Goal: Task Accomplishment & Management: Manage account settings

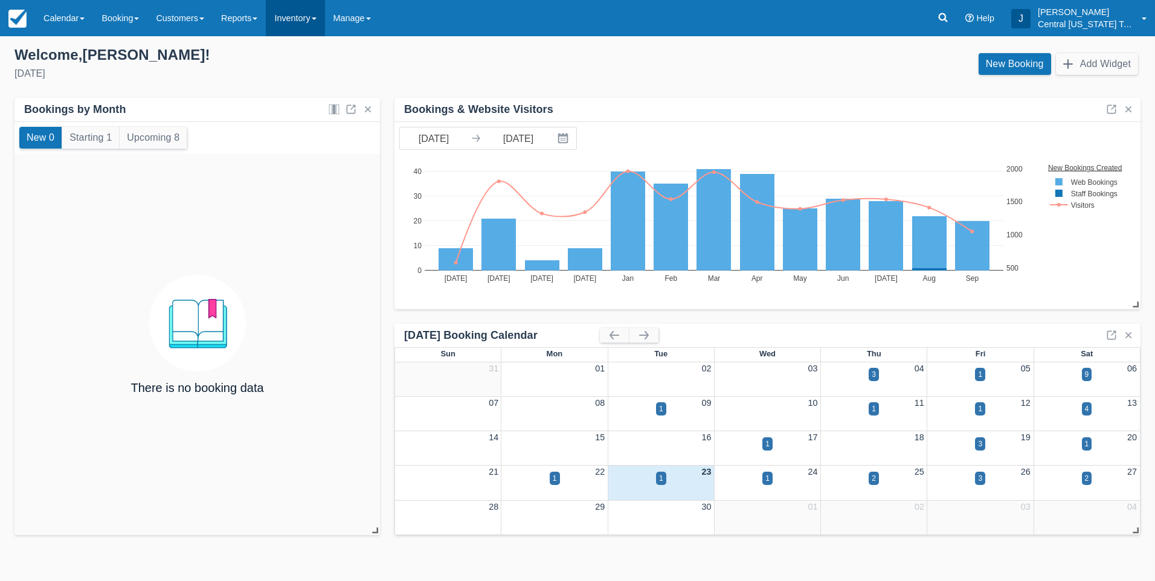
click at [304, 34] on link "Inventory" at bounding box center [295, 18] width 59 height 36
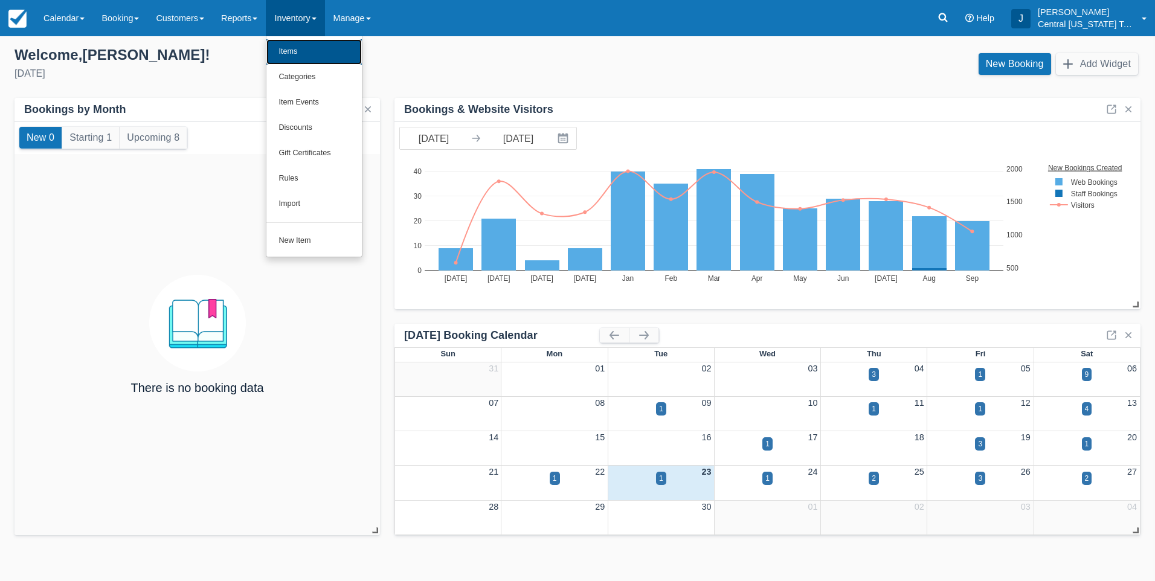
click at [305, 54] on link "Items" at bounding box center [313, 51] width 95 height 25
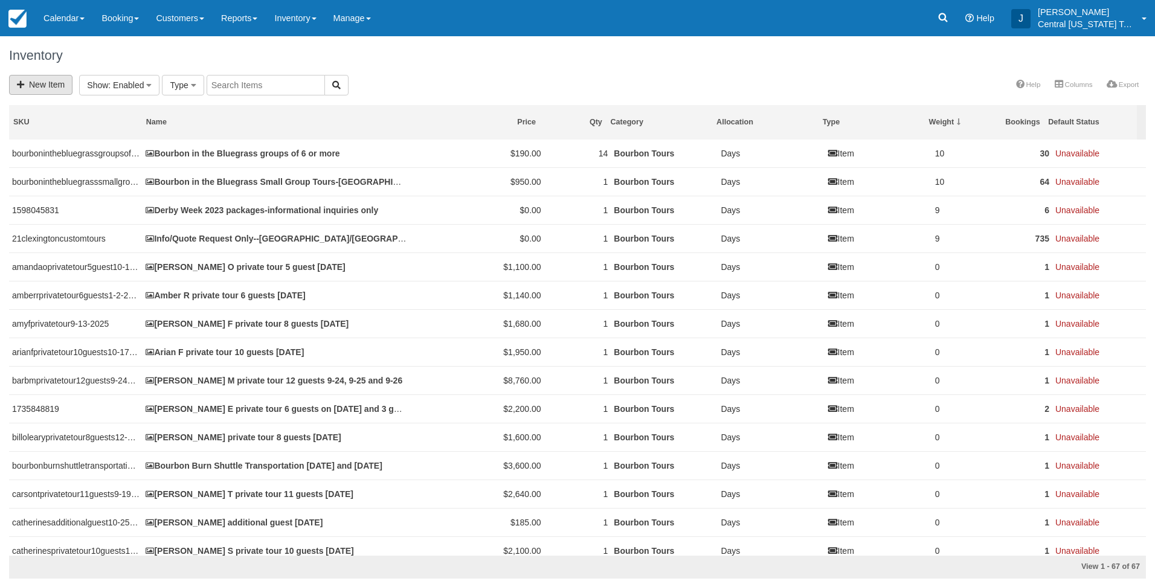
click at [53, 76] on link "New Item" at bounding box center [40, 85] width 63 height 20
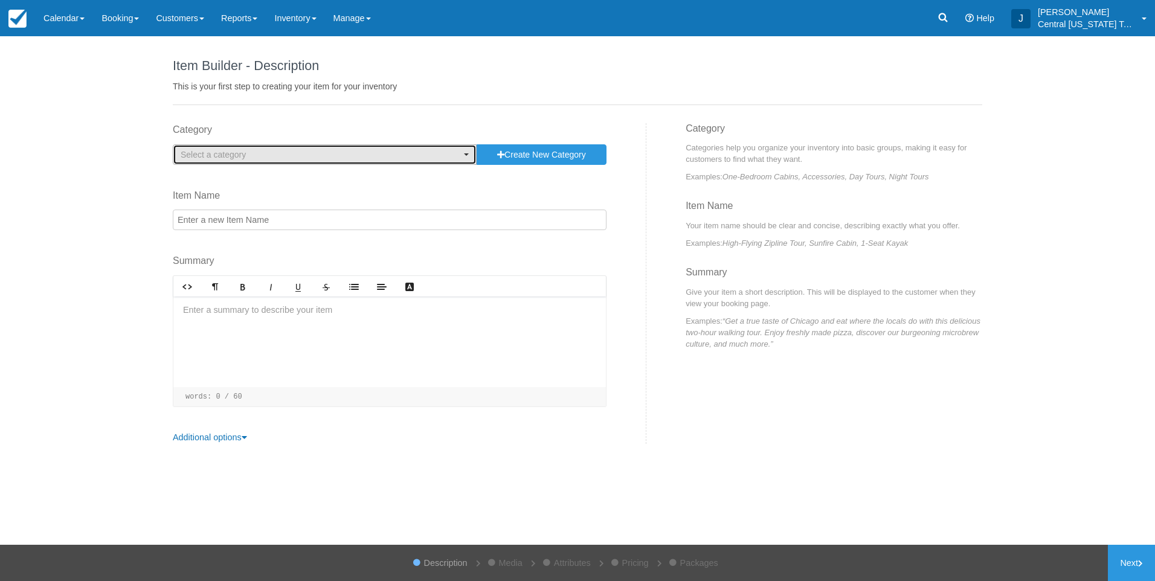
click at [333, 153] on span "Select a category" at bounding box center [321, 155] width 280 height 12
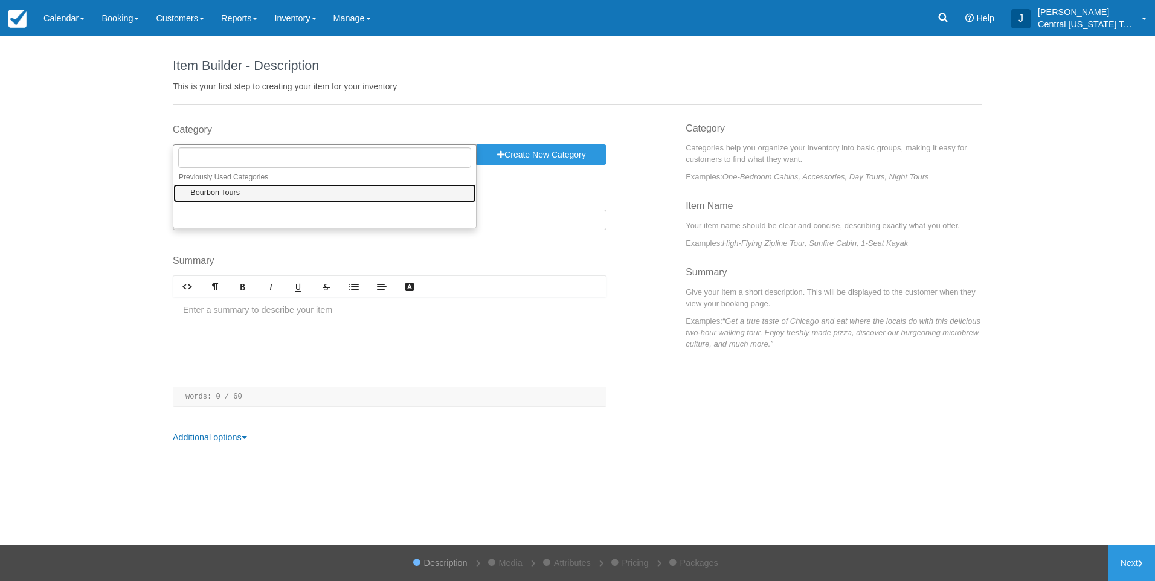
click at [285, 191] on link "Bourbon Tours" at bounding box center [324, 193] width 303 height 19
select select "1"
click at [282, 218] on input "Item Name" at bounding box center [390, 220] width 434 height 21
paste input "Pick up at Daynabrook farm – 9:15am The Whiskey Thief tour and tasting – 10:00a…"
type input "Pick up at Daynabrook farm – 9:15am The Whiskey Thief tour and tasting – 10:00a…"
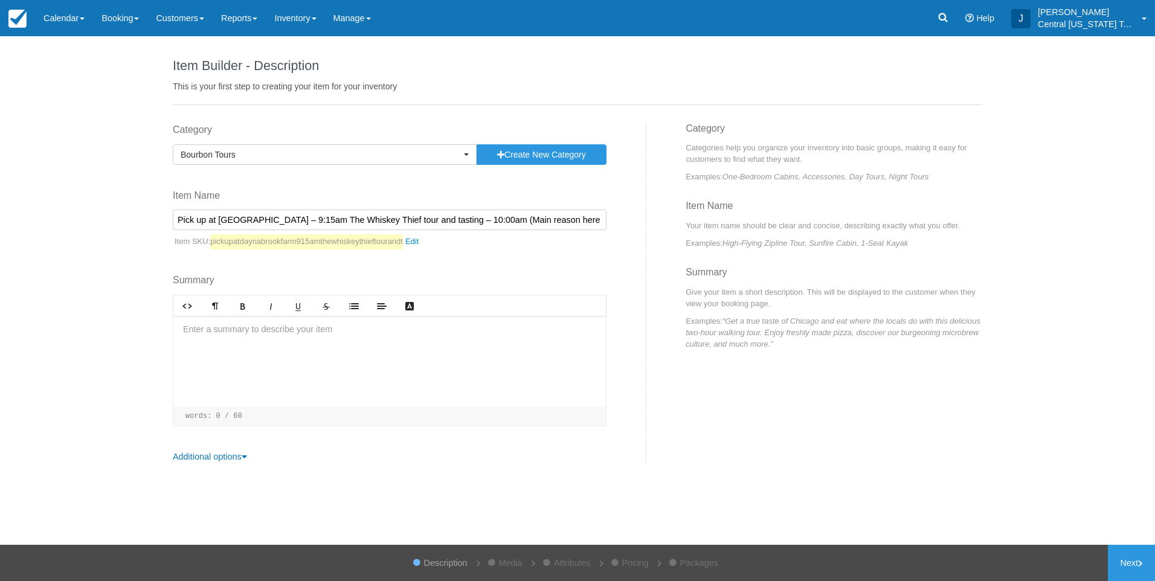
drag, startPoint x: 592, startPoint y: 220, endPoint x: -25, endPoint y: 229, distance: 617.2
click at [0, 229] on html "Menu Calendar Customer Inventory Month Week Day Booking Daily Manifest Daily Li…" at bounding box center [577, 290] width 1155 height 581
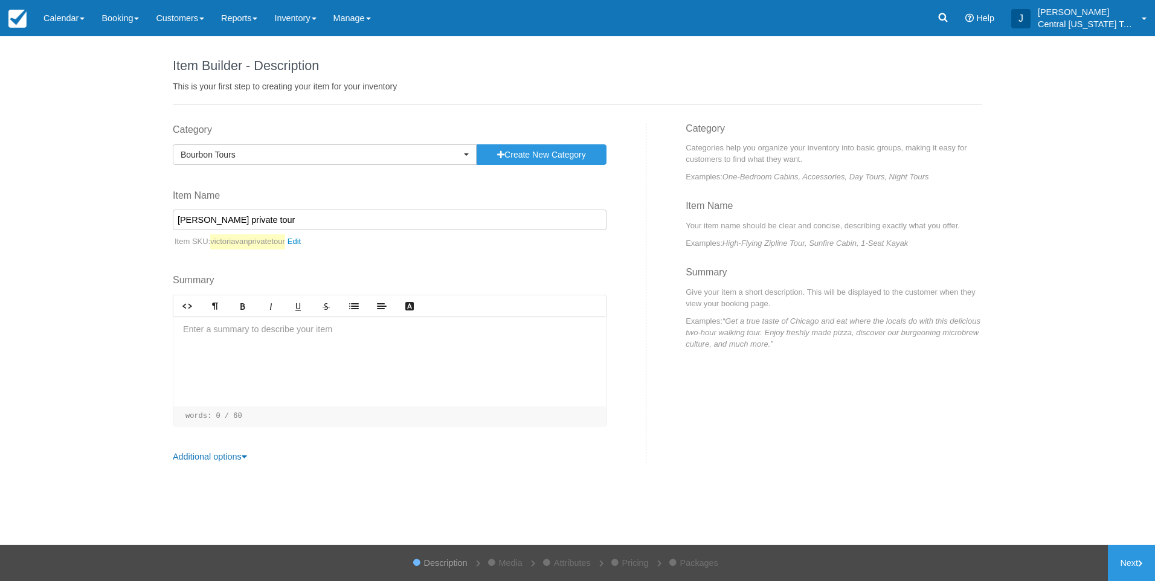
click at [344, 213] on input "Victoria Van private tour" at bounding box center [390, 220] width 434 height 21
type input "Victoria Van private tour 6 guests 11-15-2025"
click at [268, 329] on div at bounding box center [389, 361] width 432 height 91
click at [382, 355] on div at bounding box center [389, 361] width 432 height 91
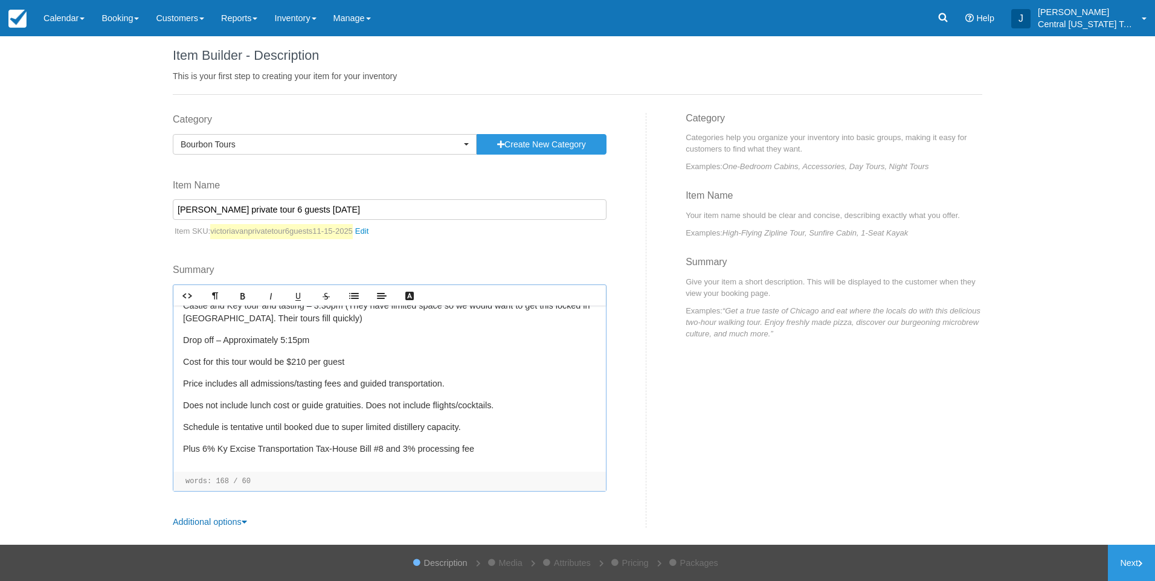
scroll to position [11, 0]
click at [1131, 560] on link "Next" at bounding box center [1131, 563] width 47 height 36
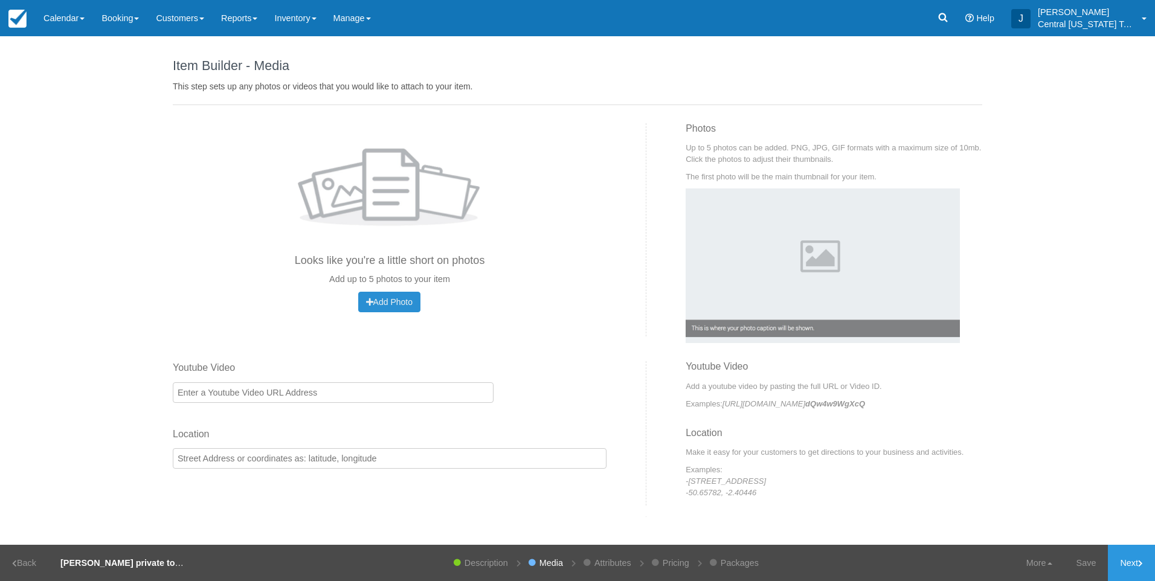
click at [391, 303] on span "Add Photo" at bounding box center [389, 302] width 46 height 10
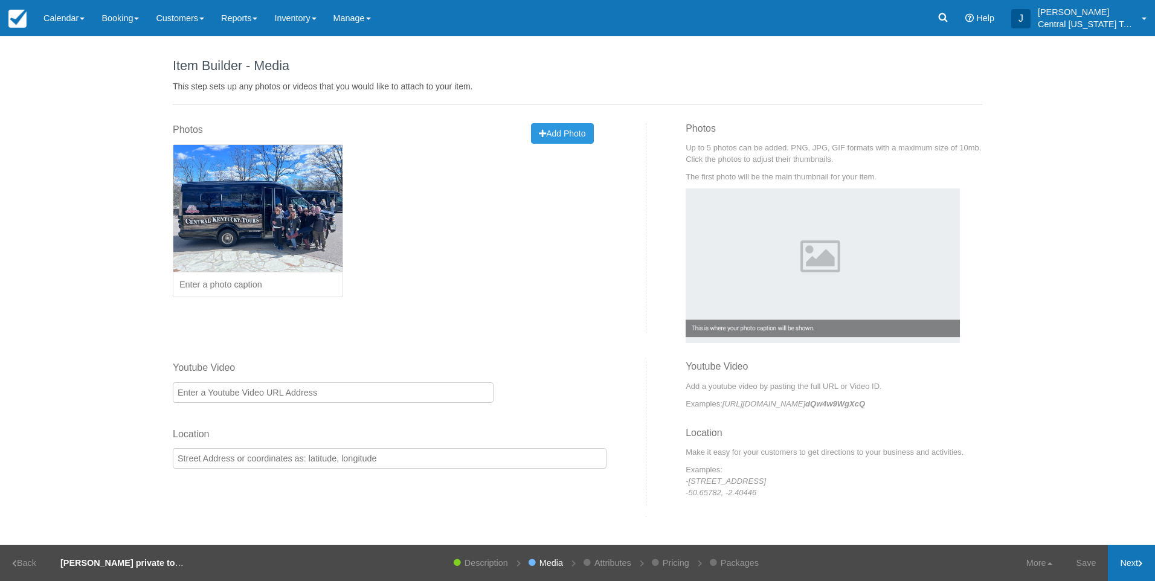
click at [1135, 551] on link "Next" at bounding box center [1131, 563] width 47 height 36
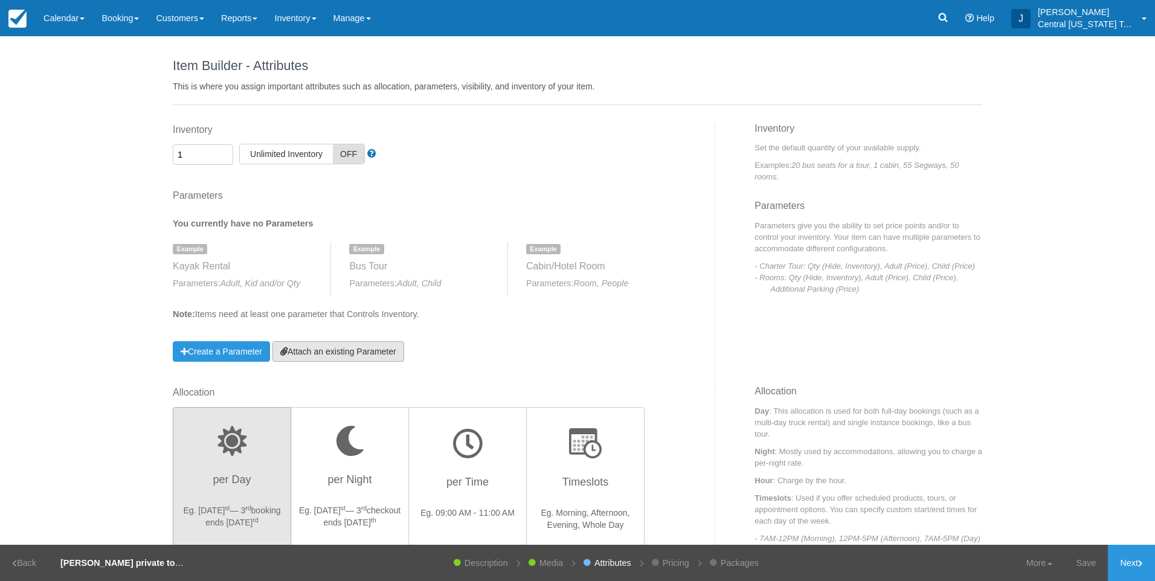
click at [363, 350] on link "Attach an existing Parameter" at bounding box center [338, 351] width 132 height 21
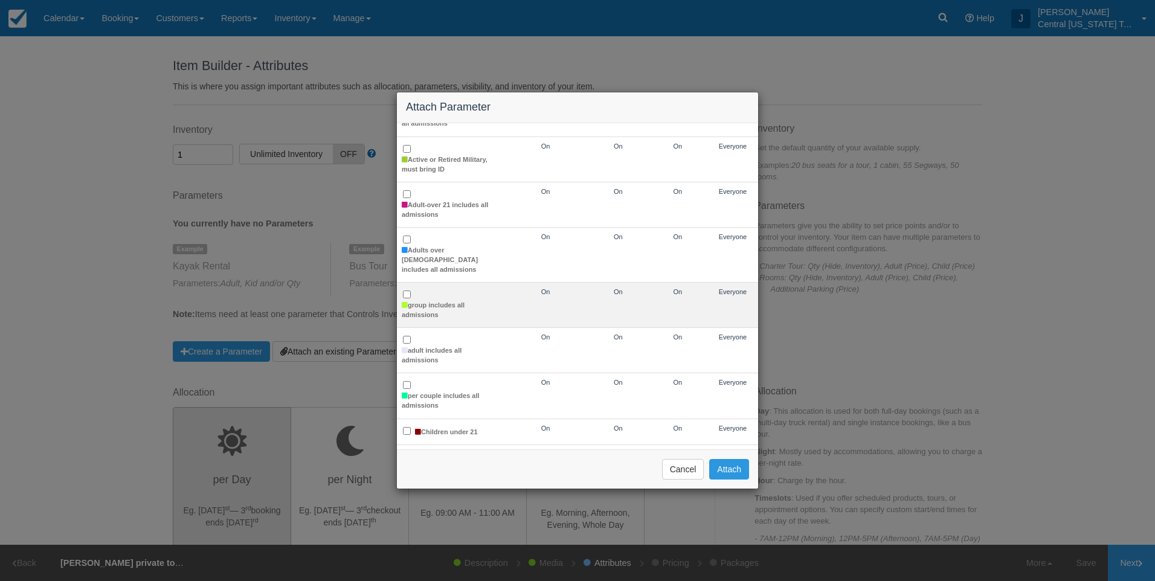
scroll to position [181, 0]
click at [423, 304] on label "group includes all admissions" at bounding box center [450, 309] width 96 height 19
click at [411, 297] on input "group includes all admissions" at bounding box center [407, 293] width 8 height 8
checkbox input "true"
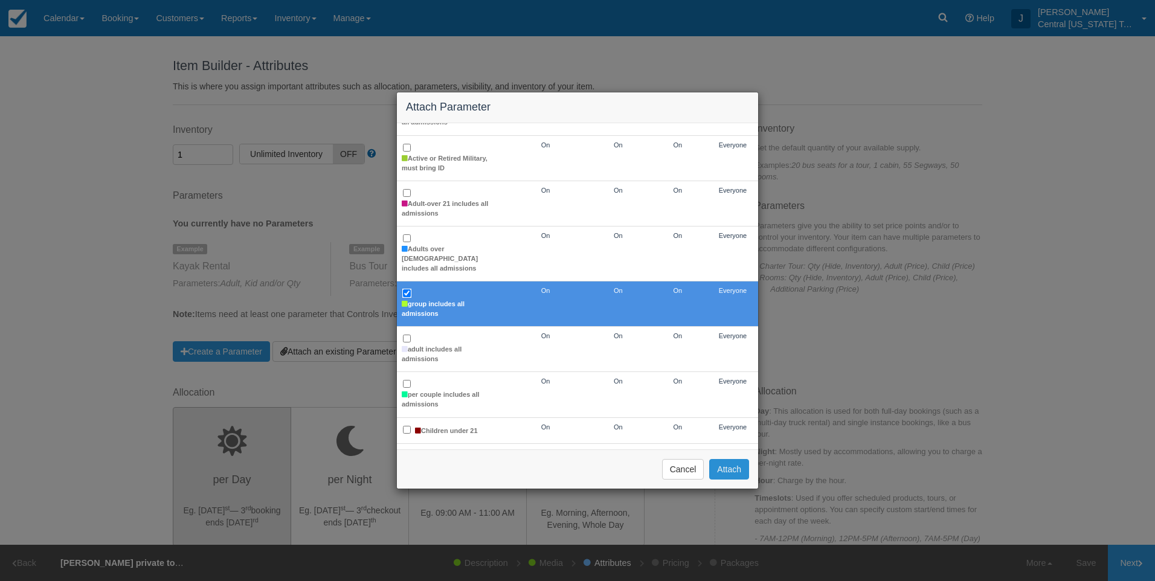
click at [734, 476] on button "Attach" at bounding box center [729, 469] width 40 height 21
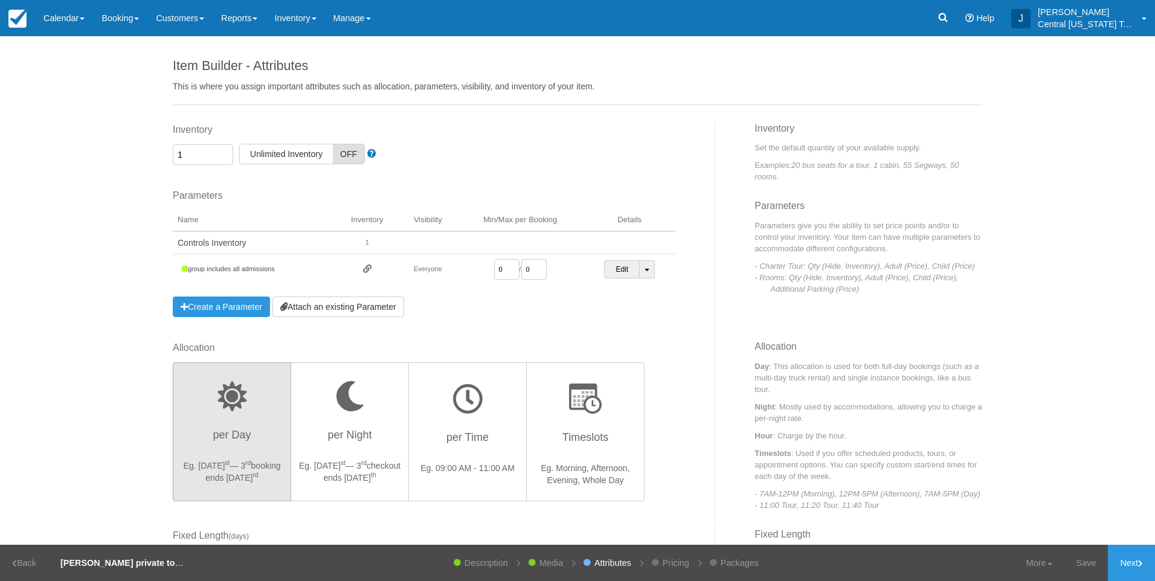
drag, startPoint x: 504, startPoint y: 267, endPoint x: 419, endPoint y: 263, distance: 84.6
click at [457, 269] on td "0 / 0" at bounding box center [520, 269] width 127 height 31
type input "1"
drag, startPoint x: 543, startPoint y: 328, endPoint x: 580, endPoint y: 341, distance: 39.2
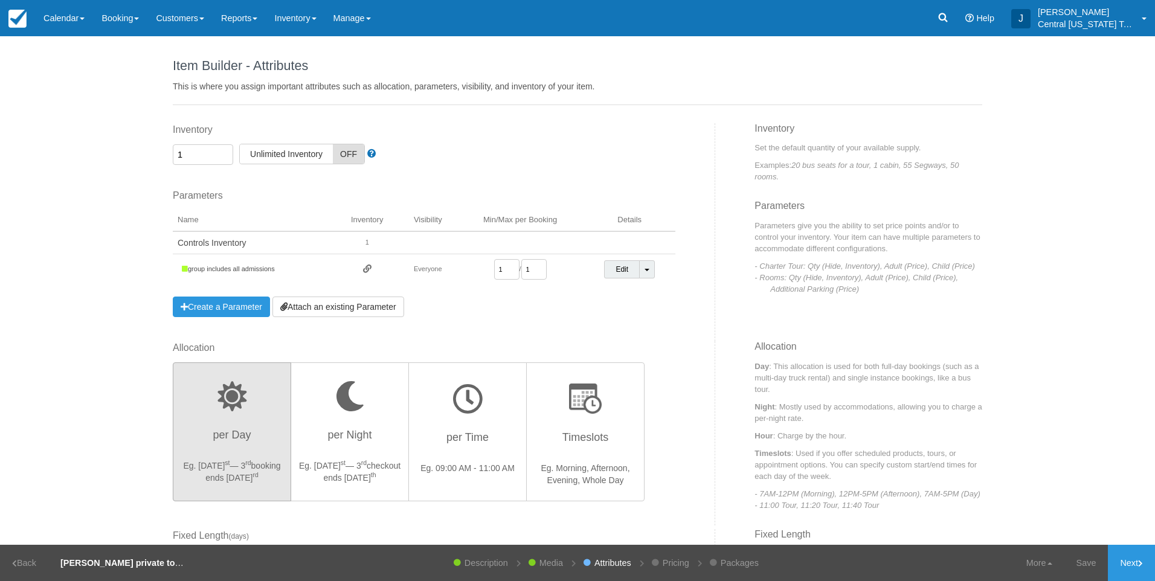
click at [546, 330] on div "Inventory 1 Unlimited ON Unlimited Inventory OFF This item is a Product Groupin…" at bounding box center [439, 232] width 551 height 218
click at [1136, 562] on link "Next" at bounding box center [1131, 563] width 47 height 36
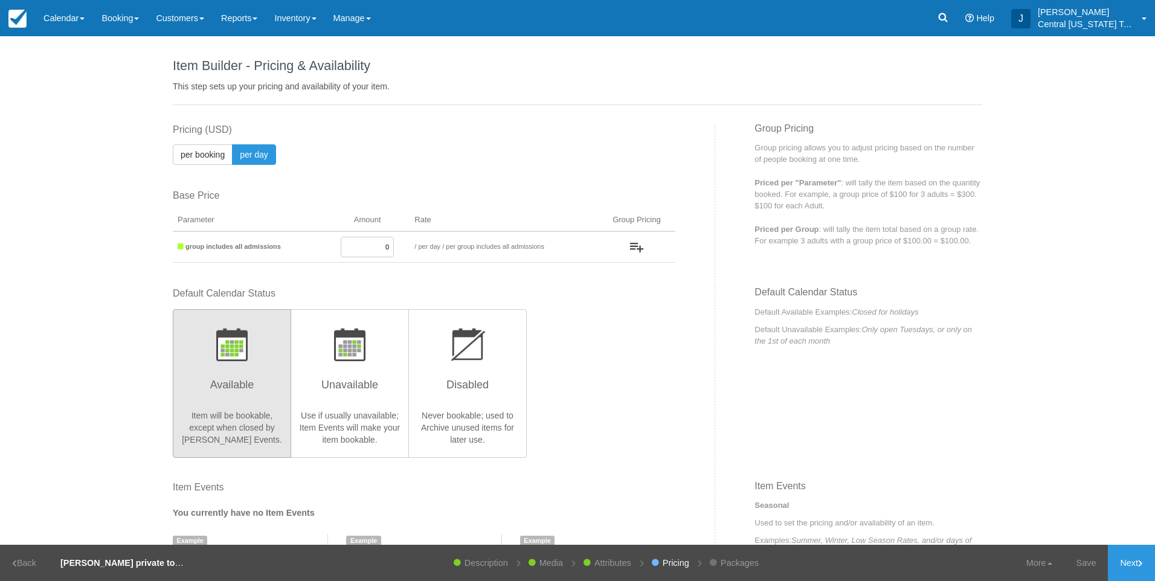
drag, startPoint x: 356, startPoint y: 248, endPoint x: 387, endPoint y: 260, distance: 33.1
click at [357, 248] on input "0" at bounding box center [367, 247] width 53 height 21
click at [360, 237] on input "0" at bounding box center [367, 247] width 53 height 21
drag, startPoint x: 357, startPoint y: 244, endPoint x: 471, endPoint y: 251, distance: 113.8
click at [448, 252] on tr "group includes all admissions 0 / per booking per day / per group includes all …" at bounding box center [424, 246] width 502 height 31
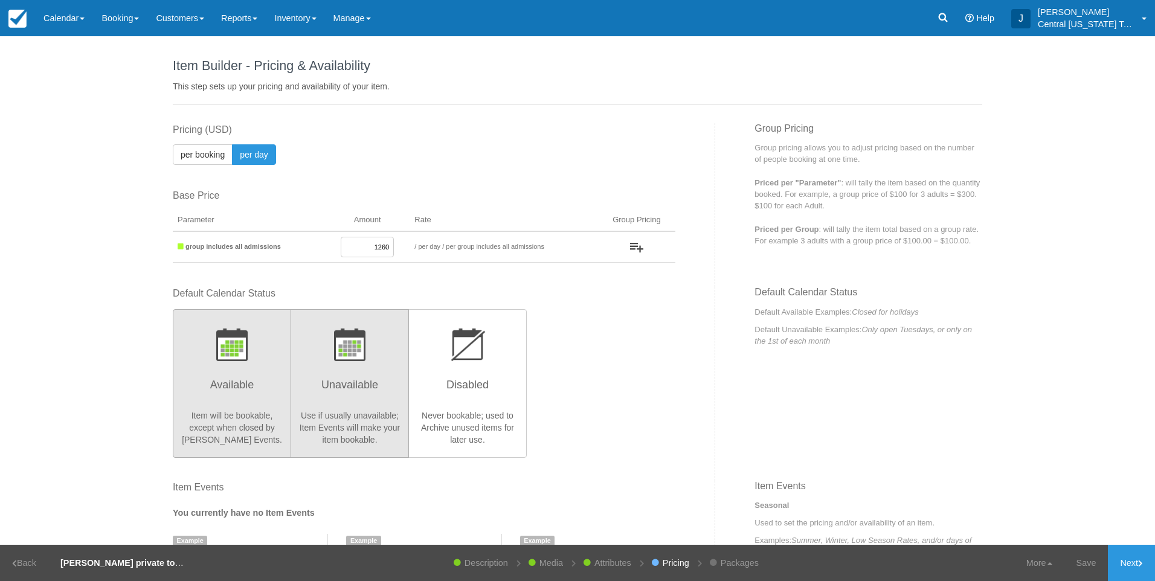
type input "1260"
click at [367, 352] on p "button" at bounding box center [349, 344] width 103 height 33
radio input "true"
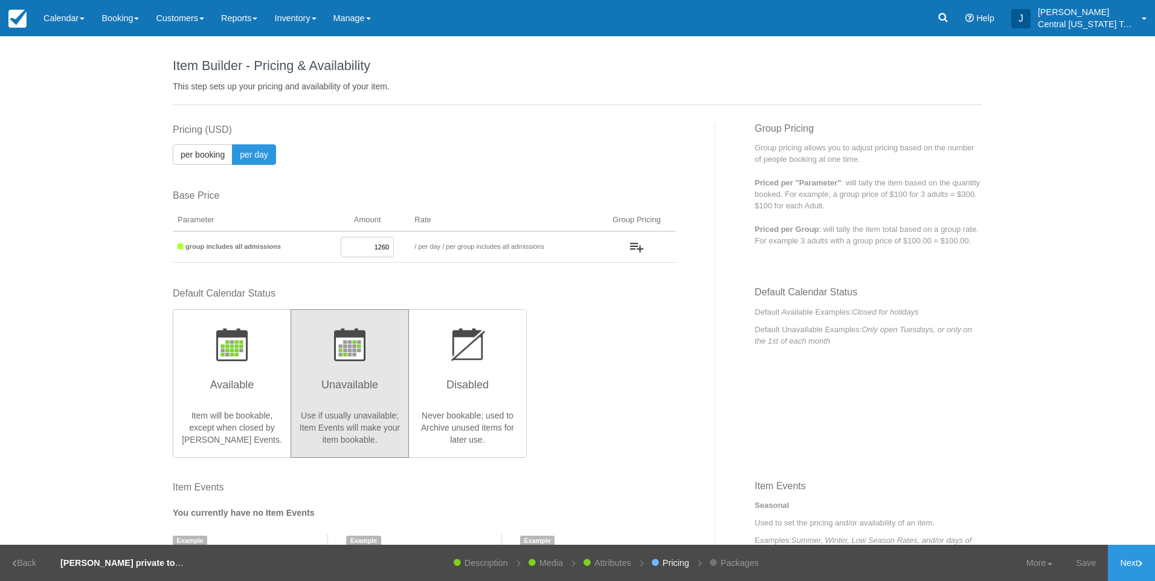
click at [596, 355] on div "Default Calendar Status Available Item will be bookable, except when closed by …" at bounding box center [424, 372] width 502 height 170
click at [1144, 554] on link "Next" at bounding box center [1131, 563] width 47 height 36
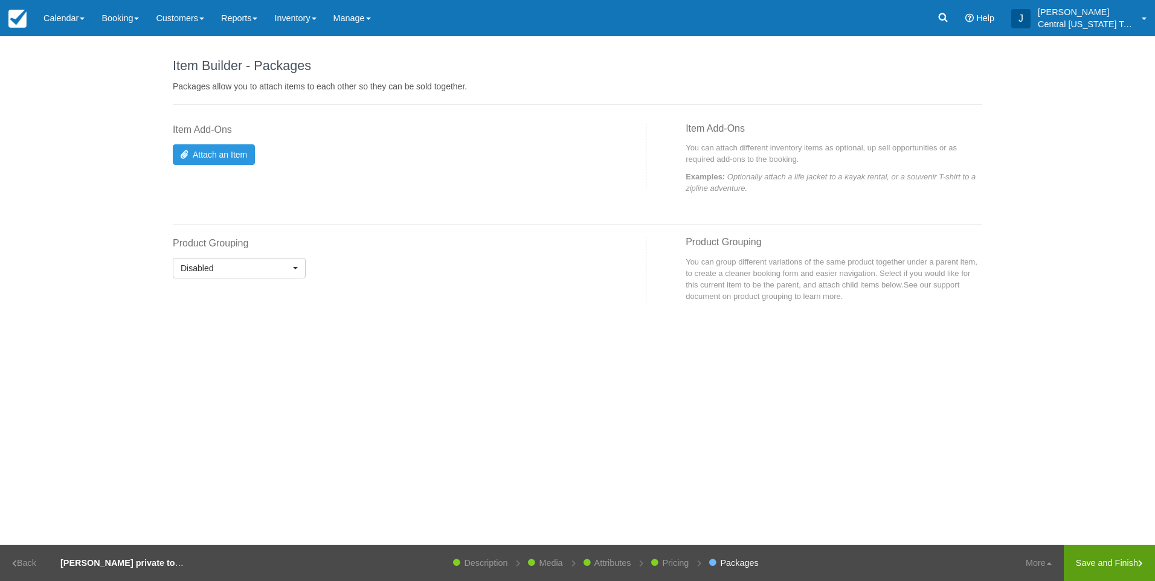
click at [1103, 556] on link "Save and Finish" at bounding box center [1108, 563] width 91 height 36
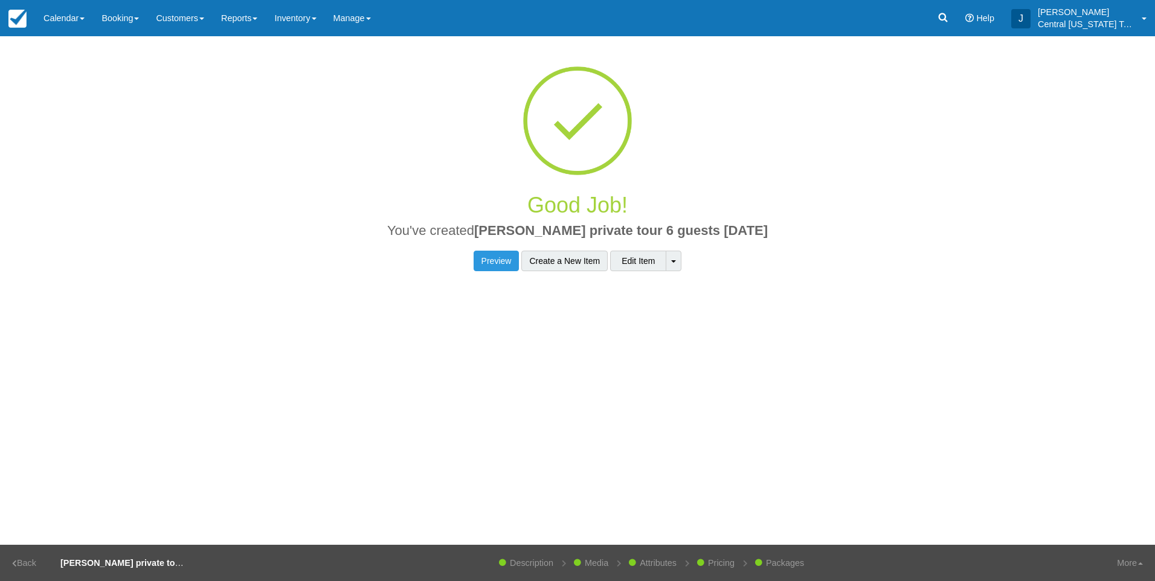
drag, startPoint x: 778, startPoint y: 229, endPoint x: 484, endPoint y: 232, distance: 293.5
click at [484, 232] on h2 "You've created Victoria Van private tour 6 guests 11-15-2025" at bounding box center [577, 233] width 791 height 21
drag, startPoint x: 488, startPoint y: 232, endPoint x: 511, endPoint y: 147, distance: 87.6
click at [511, 147] on div at bounding box center [577, 108] width 809 height 145
click at [638, 261] on link "Edit Item" at bounding box center [638, 261] width 56 height 21
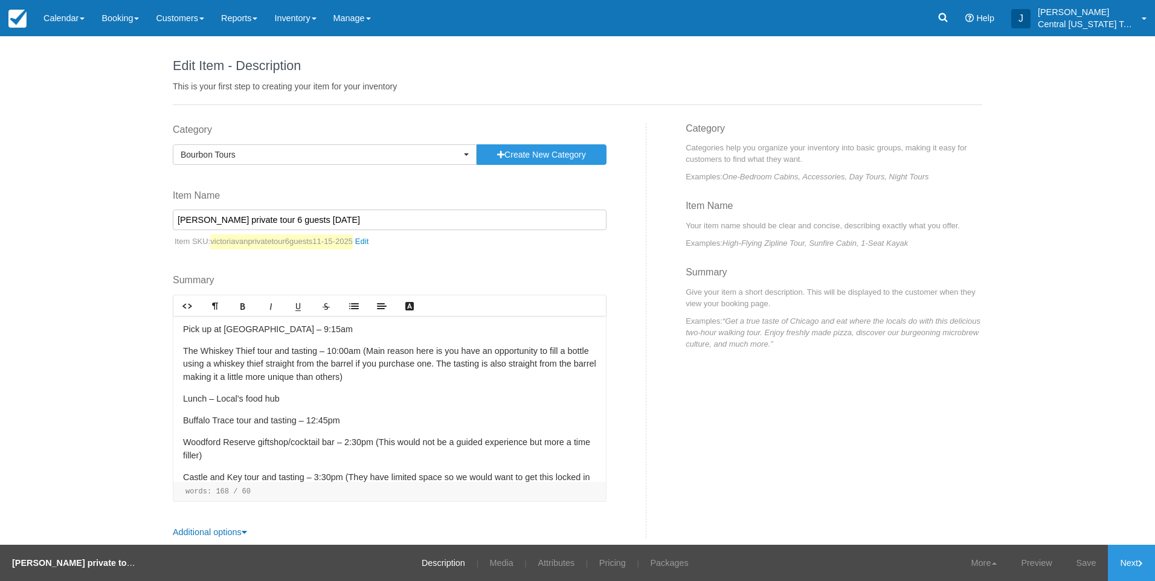
click at [213, 218] on input "[PERSON_NAME] private tour 6 guests [DATE]" at bounding box center [390, 220] width 434 height 21
type input "[PERSON_NAME] private tour 6 guests [DATE]"
click at [1094, 564] on link "Save" at bounding box center [1086, 563] width 44 height 36
click at [1121, 563] on link "Next" at bounding box center [1131, 563] width 47 height 36
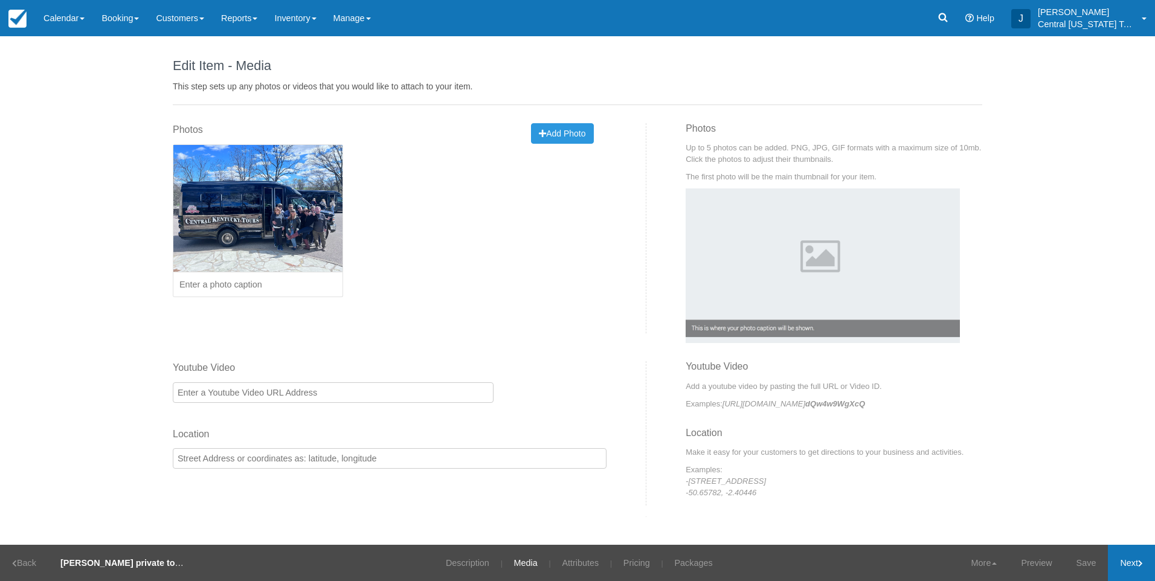
click at [1136, 565] on link "Next" at bounding box center [1131, 563] width 47 height 36
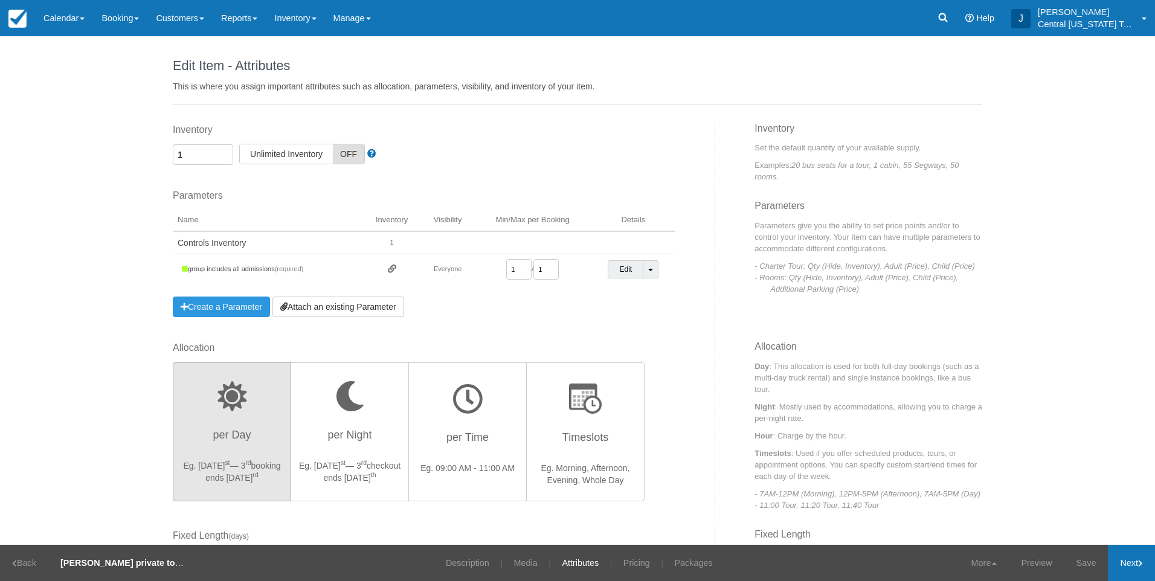
click at [1136, 565] on link "Next" at bounding box center [1131, 563] width 47 height 36
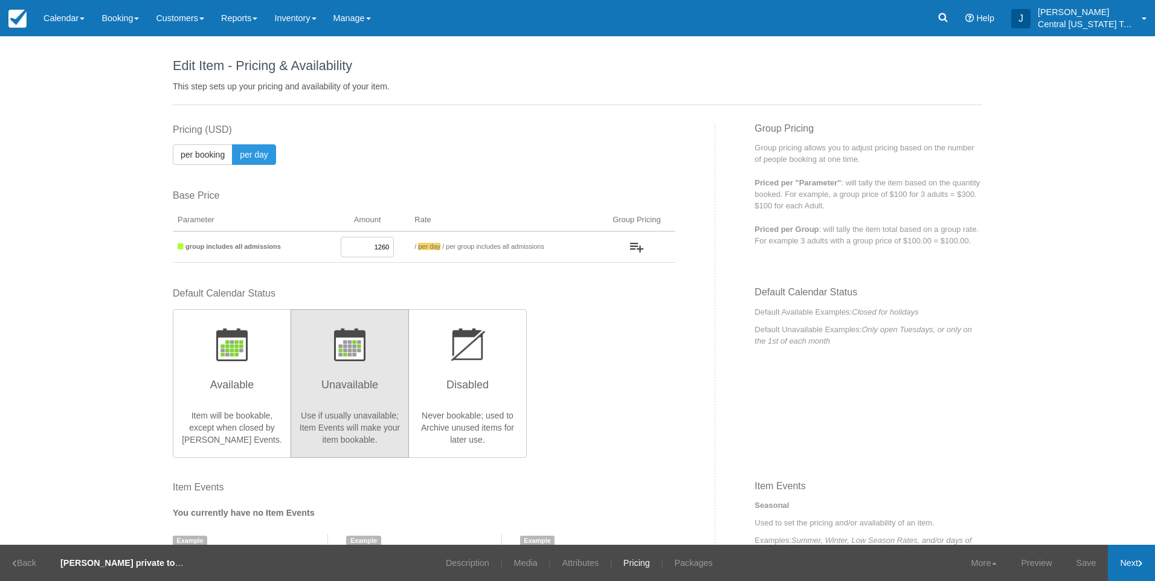
click at [1136, 565] on link "Next" at bounding box center [1131, 563] width 47 height 36
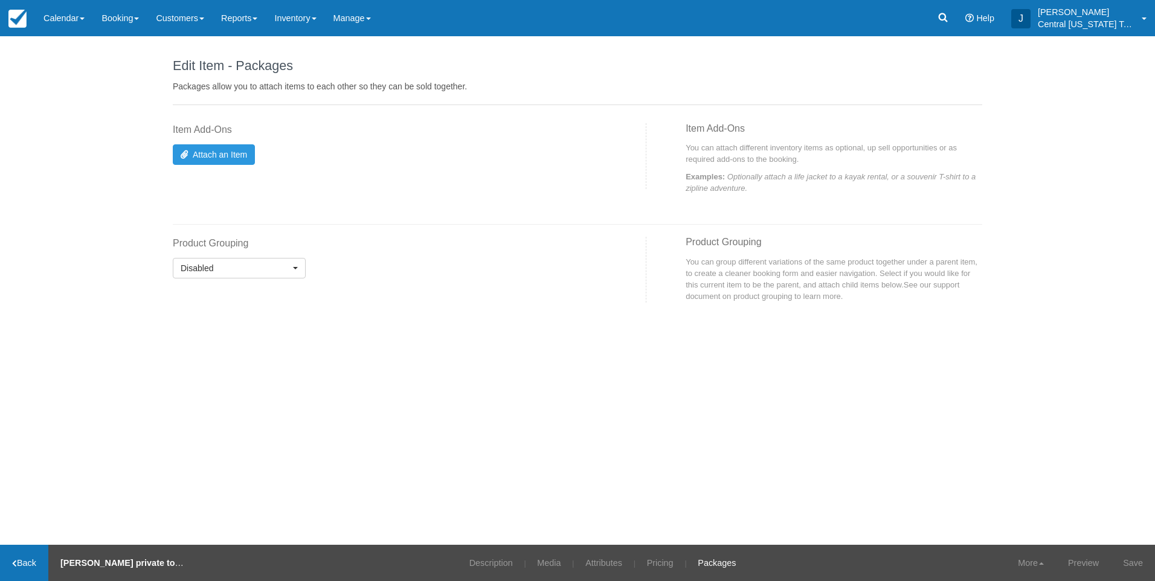
click at [39, 560] on link "Back" at bounding box center [24, 563] width 48 height 36
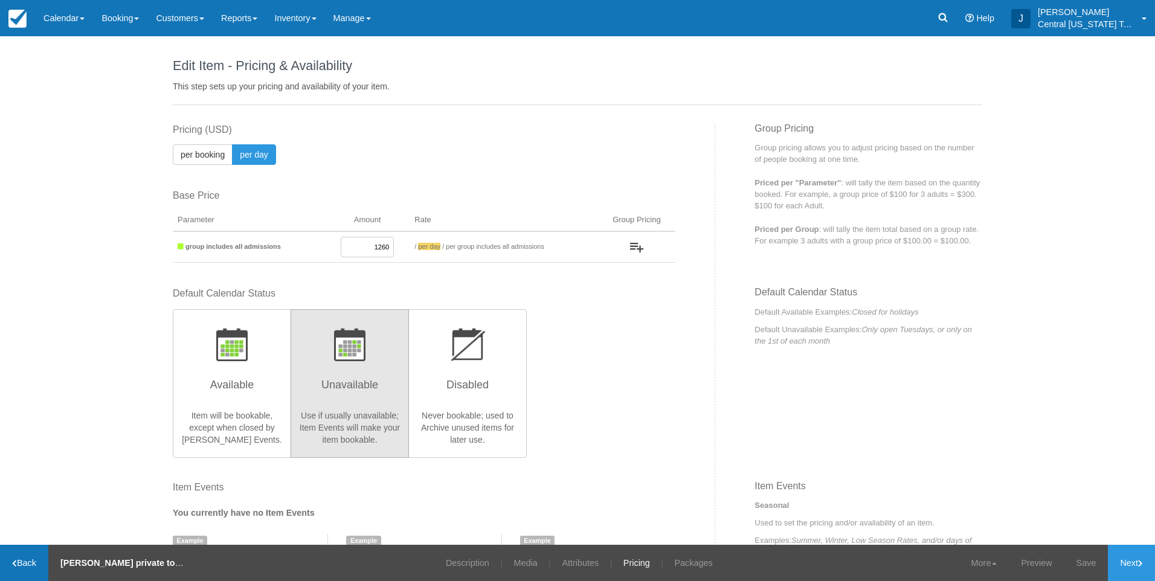
click at [39, 560] on link "Back" at bounding box center [24, 563] width 48 height 36
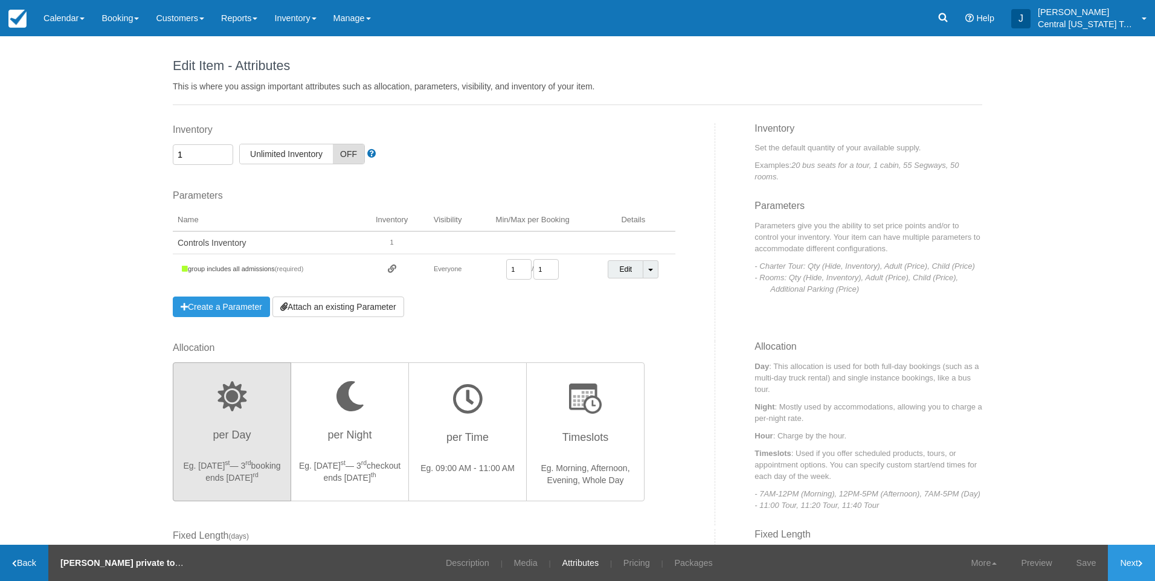
click at [39, 559] on link "Back" at bounding box center [24, 563] width 48 height 36
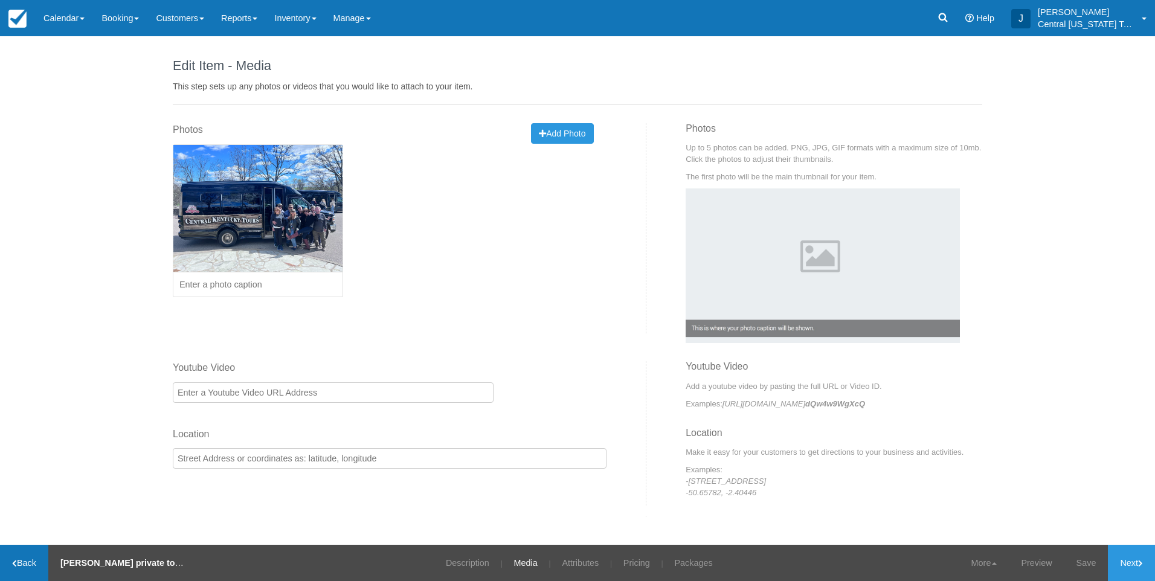
click at [39, 559] on link "Back" at bounding box center [24, 563] width 48 height 36
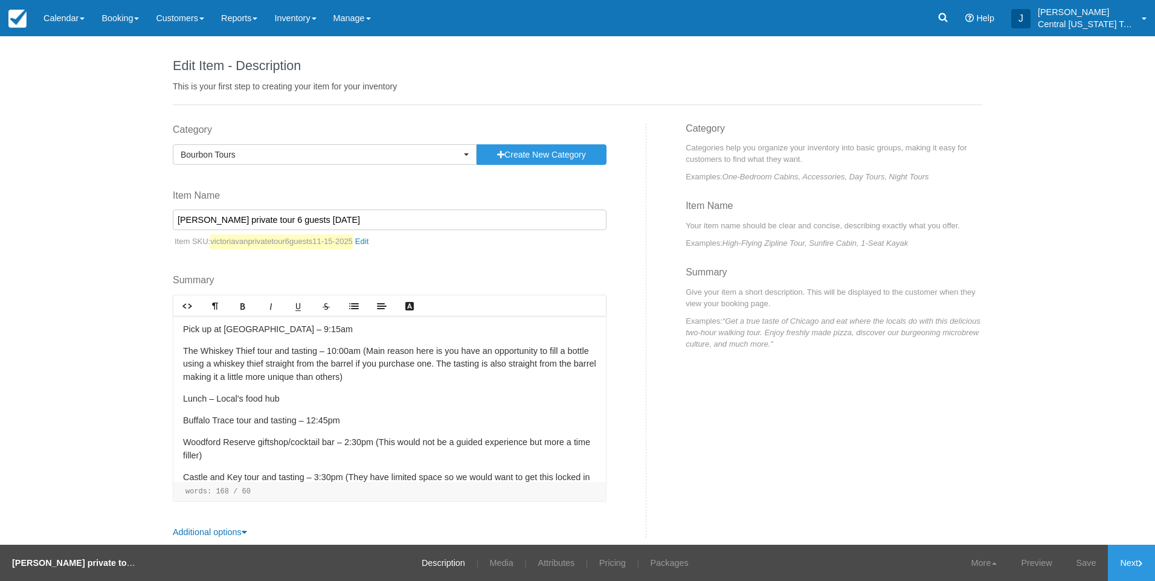
drag, startPoint x: 356, startPoint y: 220, endPoint x: 40, endPoint y: 210, distance: 315.4
click at [45, 210] on div "Edit Item - Description This is your first step to creating your item for your …" at bounding box center [577, 290] width 1155 height 508
click at [313, 13] on link "Inventory" at bounding box center [295, 18] width 59 height 36
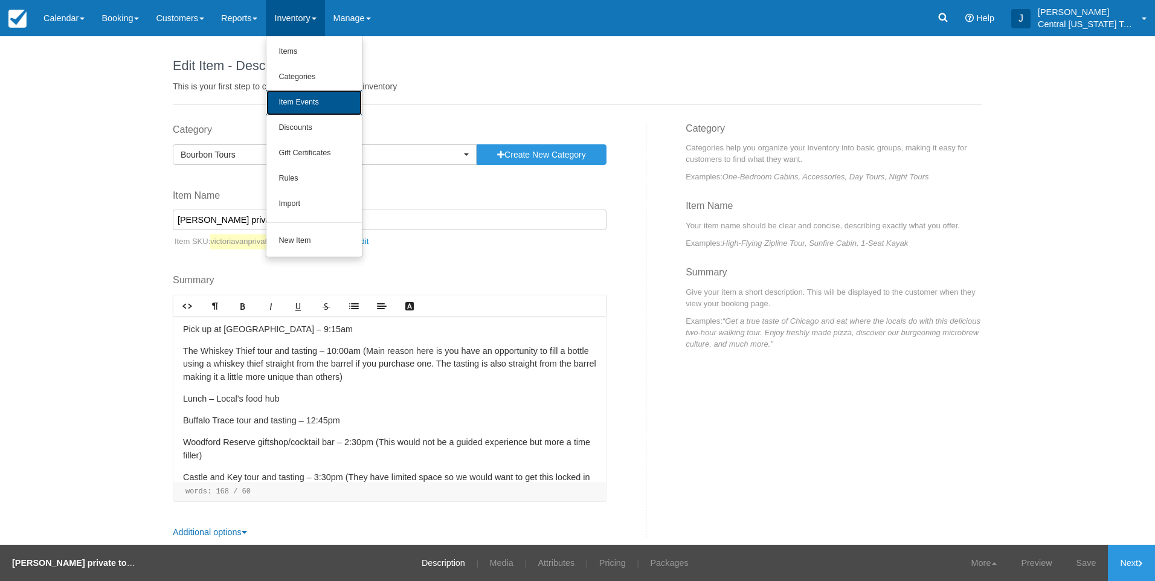
click at [318, 100] on link "Item Events" at bounding box center [313, 102] width 95 height 25
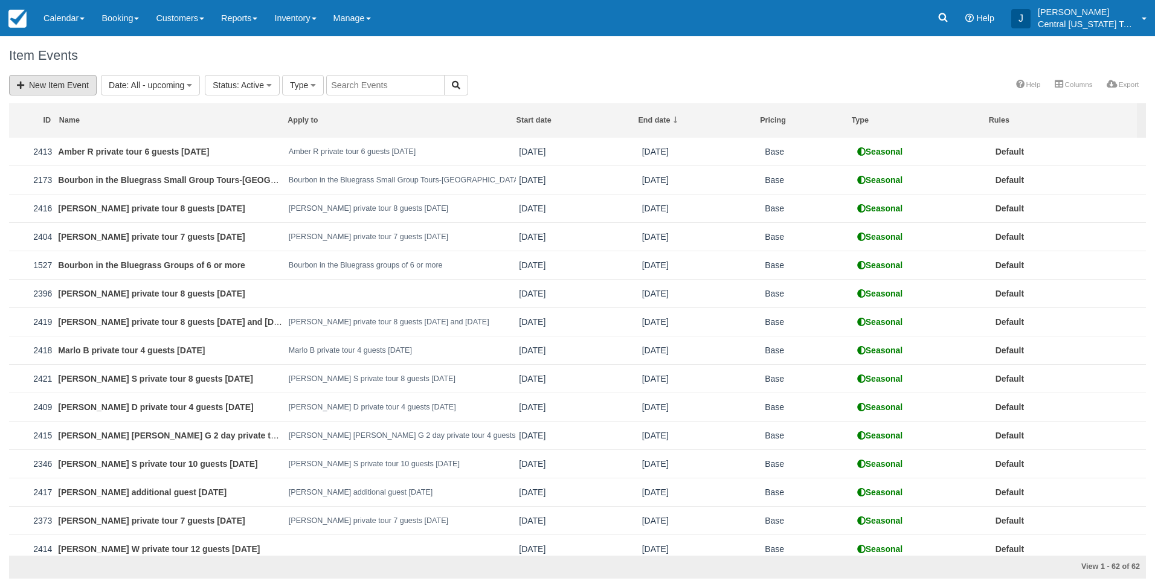
click at [45, 80] on link "New Item Event" at bounding box center [53, 85] width 88 height 21
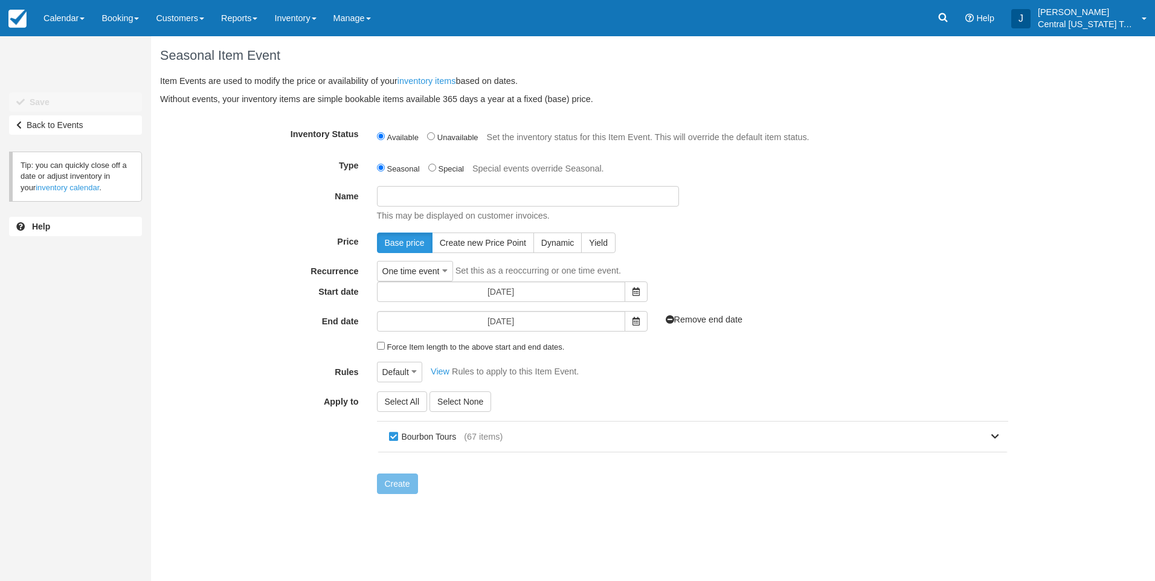
click at [550, 199] on input "Name" at bounding box center [528, 196] width 302 height 21
paste input "[PERSON_NAME] private tour 6 guests [DATE]"
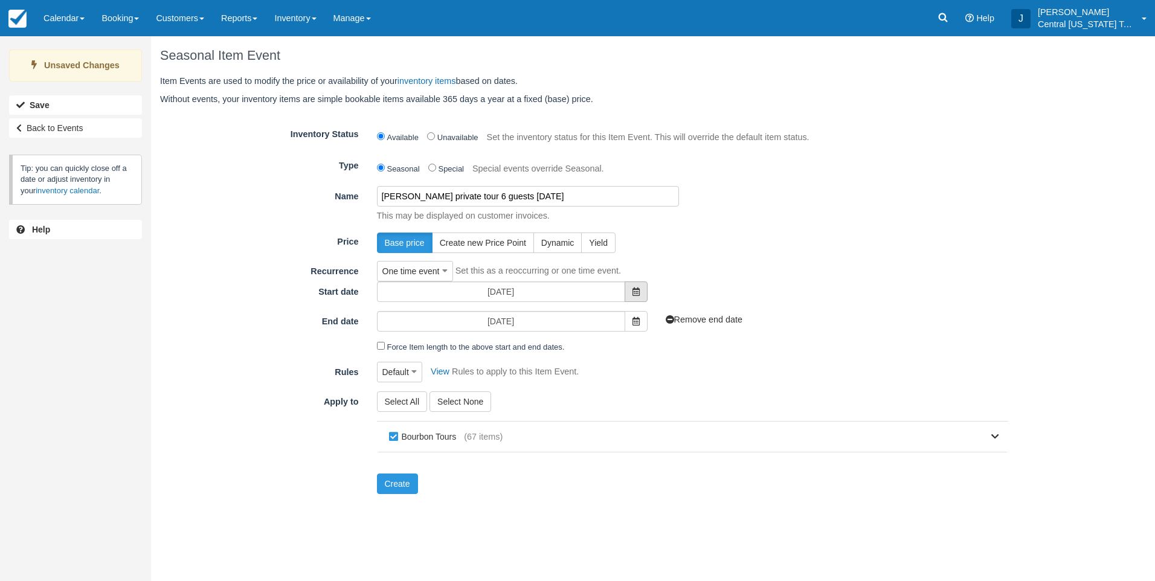
type input "[PERSON_NAME] private tour 6 guests [DATE]"
click at [639, 290] on icon at bounding box center [635, 291] width 7 height 8
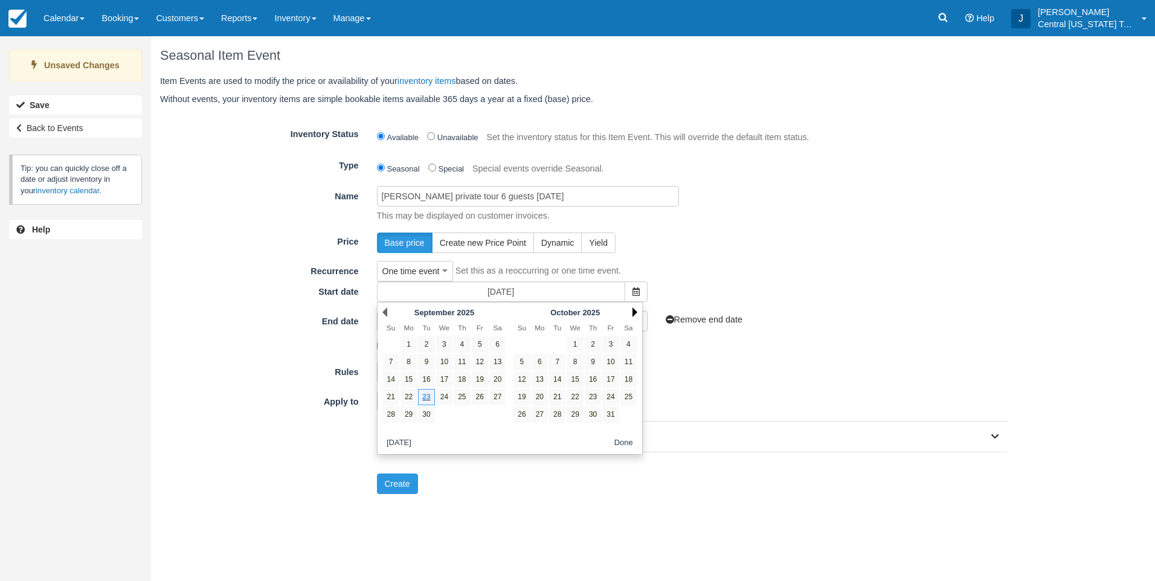
click at [636, 312] on link "Next" at bounding box center [634, 312] width 5 height 10
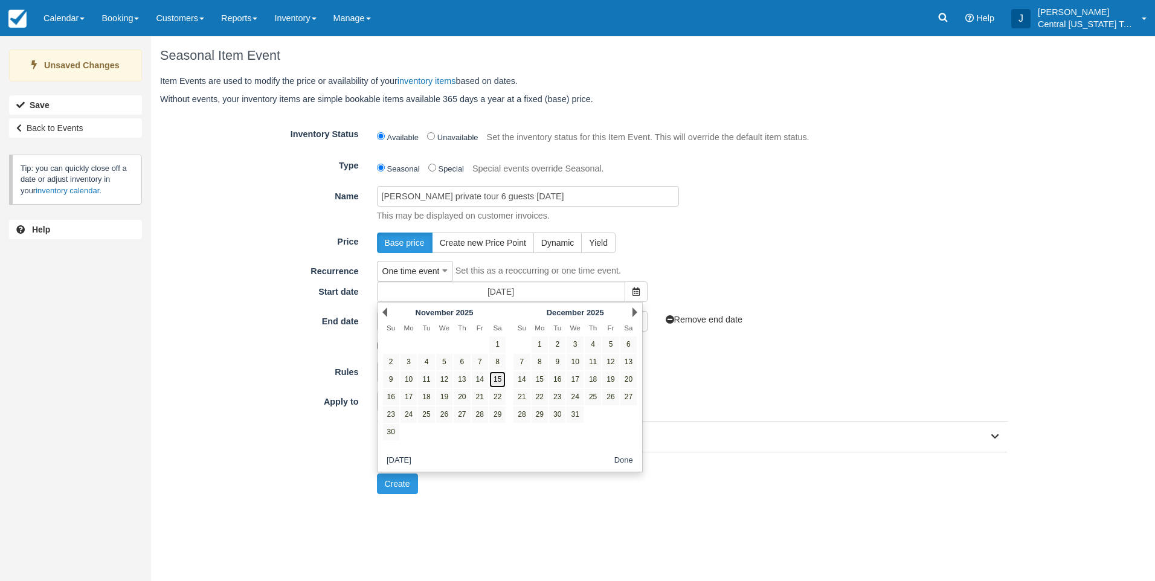
click at [498, 379] on link "15" at bounding box center [497, 379] width 16 height 16
type input "[DATE]"
type input "11/15/25"
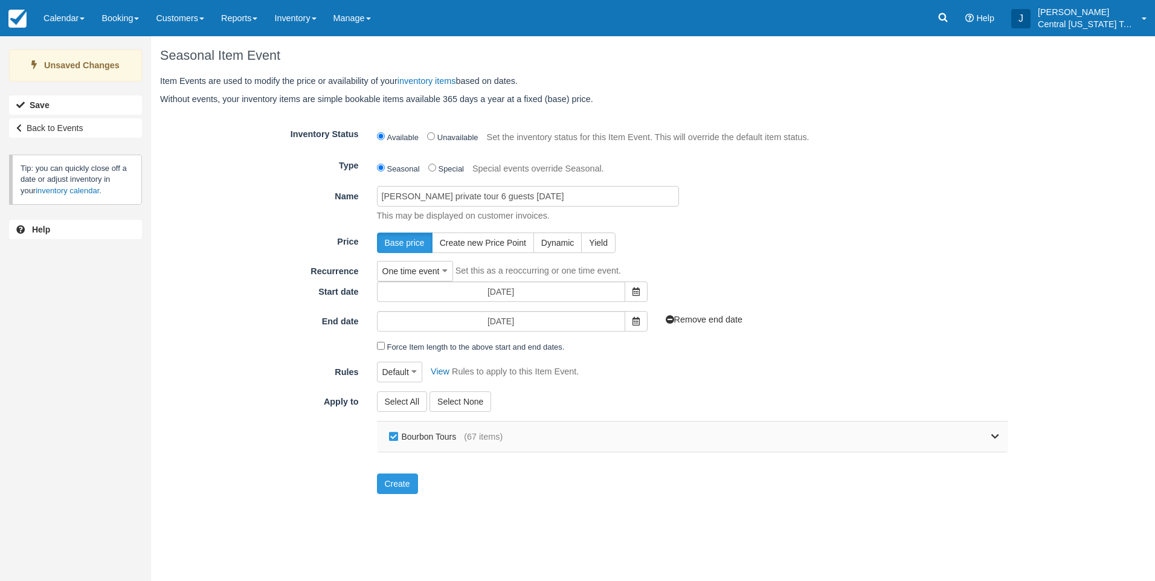
click at [398, 435] on label "Bourbon Tours" at bounding box center [425, 437] width 79 height 18
checkbox input "false"
click at [990, 434] on link at bounding box center [750, 437] width 496 height 30
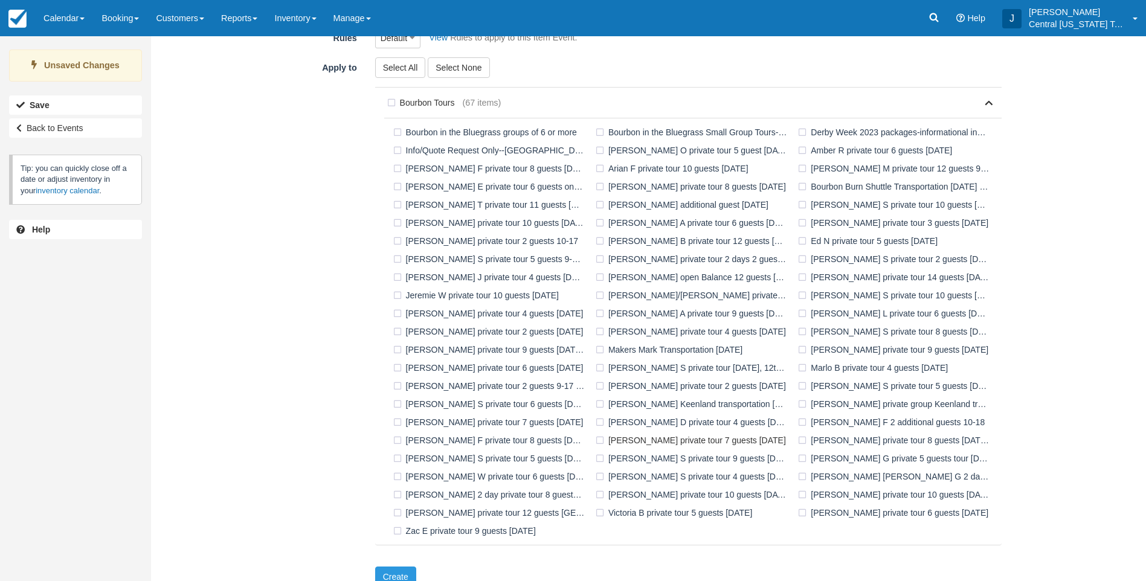
scroll to position [349, 0]
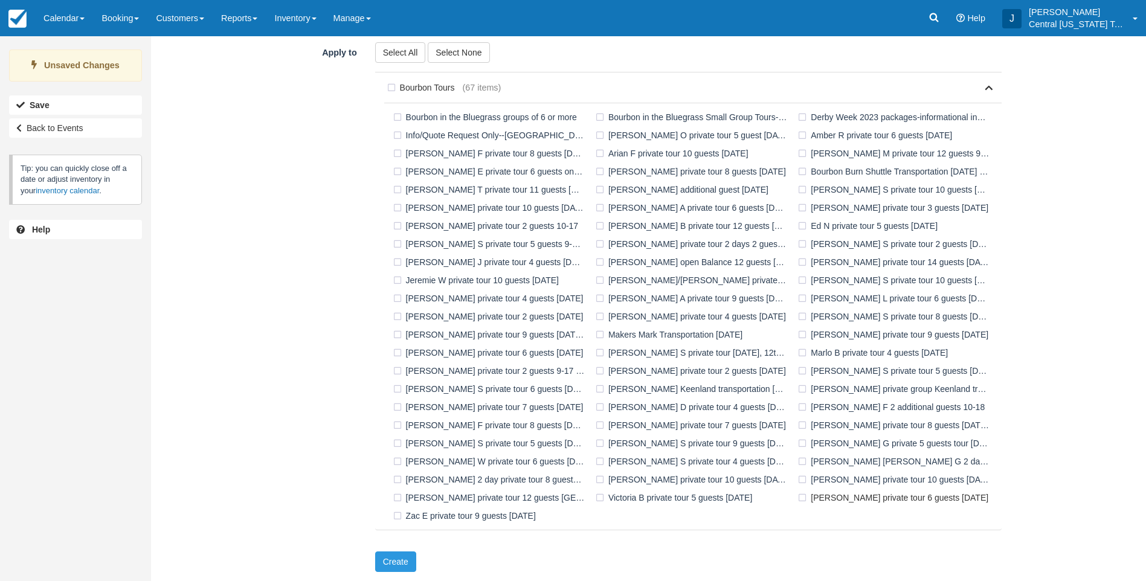
click at [849, 499] on label "Victoria V private tour 6 guests 11-15-2025" at bounding box center [895, 498] width 201 height 18
checkbox input "true"
click at [395, 563] on button "Create" at bounding box center [395, 561] width 41 height 21
